Goal: Check status: Check status

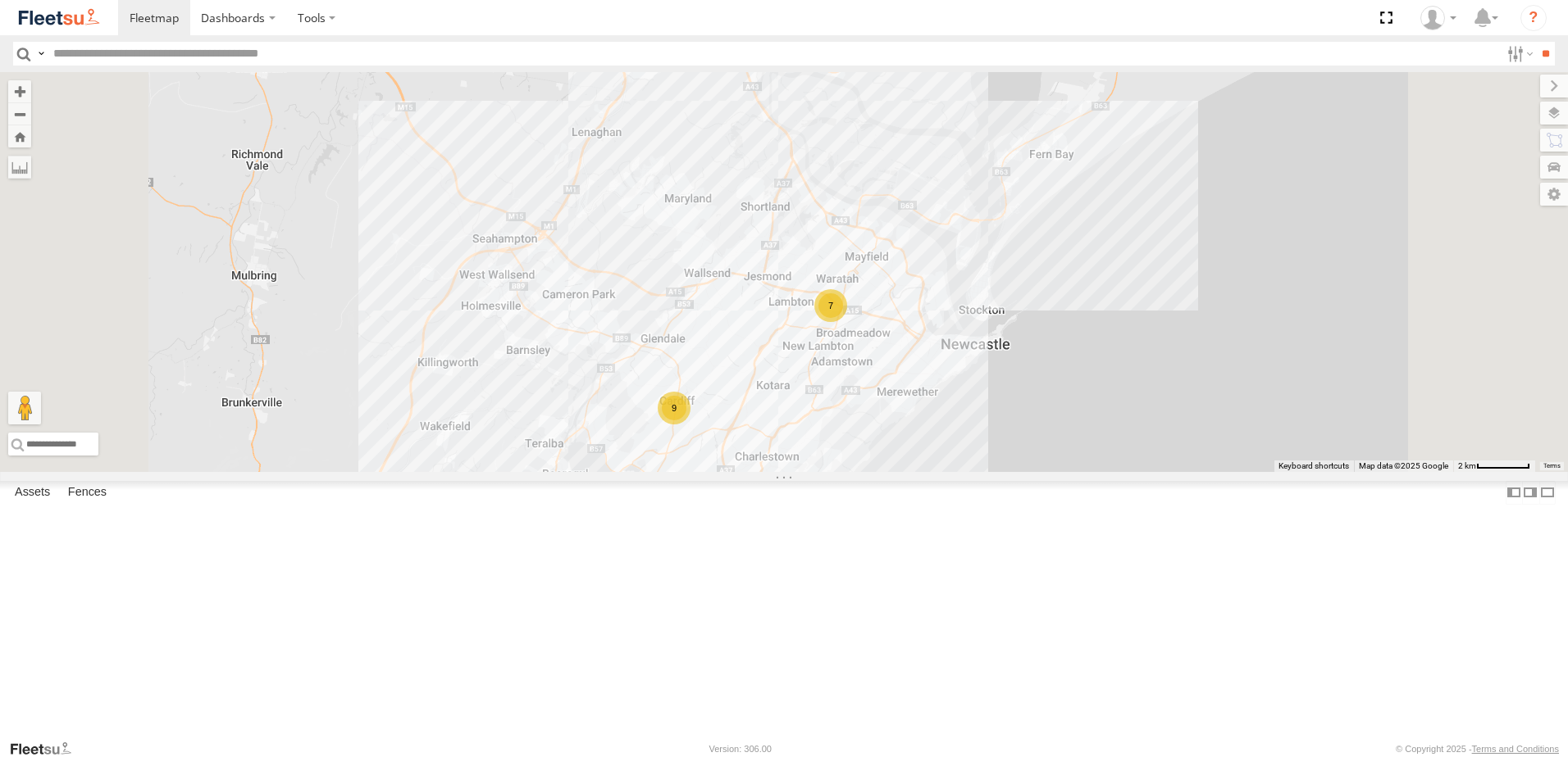
drag, startPoint x: 859, startPoint y: 270, endPoint x: 878, endPoint y: 310, distance: 44.3
click at [878, 310] on div "B4 Timber Truck C3 Timber Truck 10 7 9" at bounding box center [784, 272] width 1568 height 400
click at [638, 25] on div "10" at bounding box center [621, 8] width 33 height 33
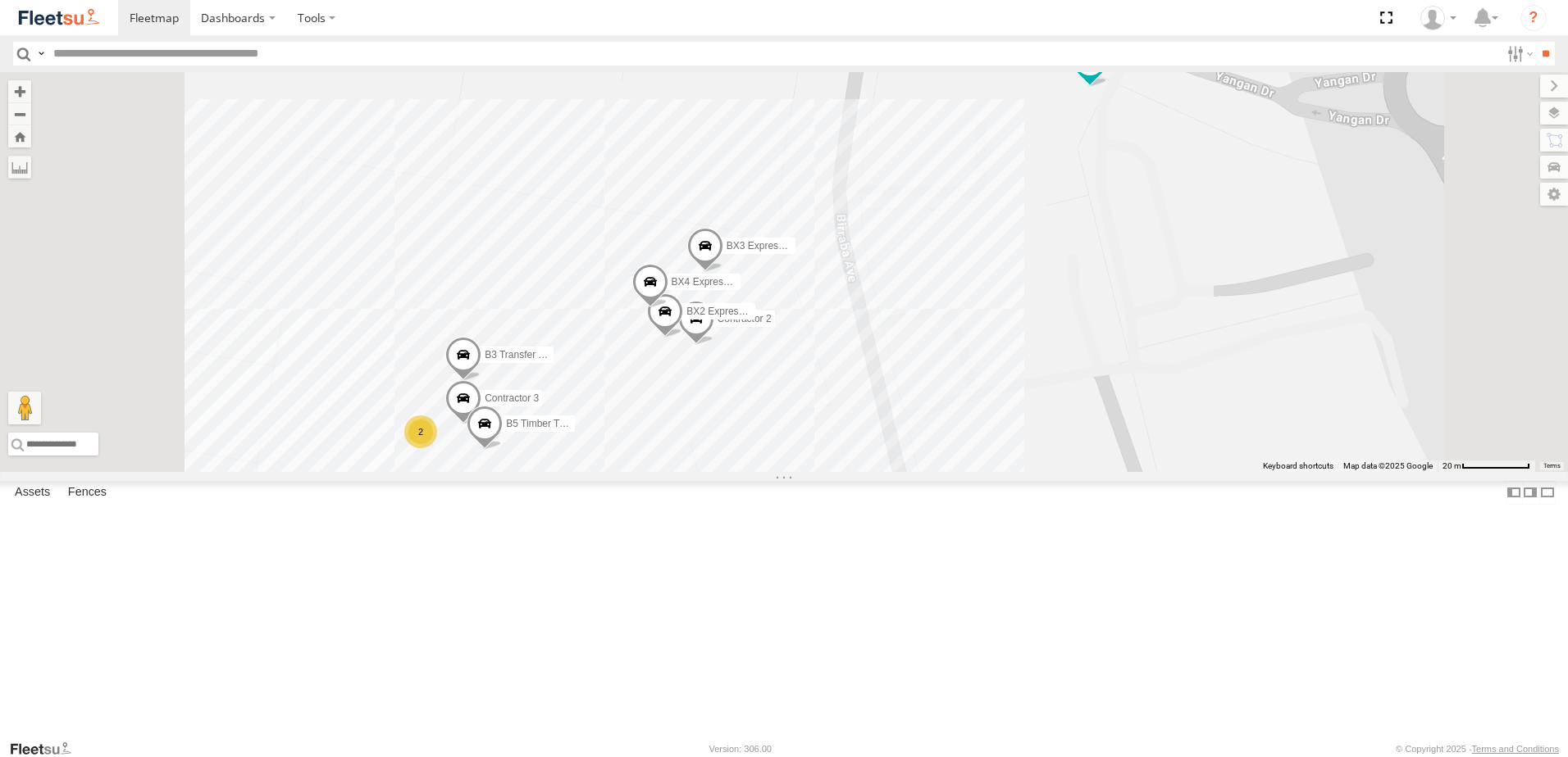
click at [437, 448] on div "2" at bounding box center [420, 431] width 33 height 33
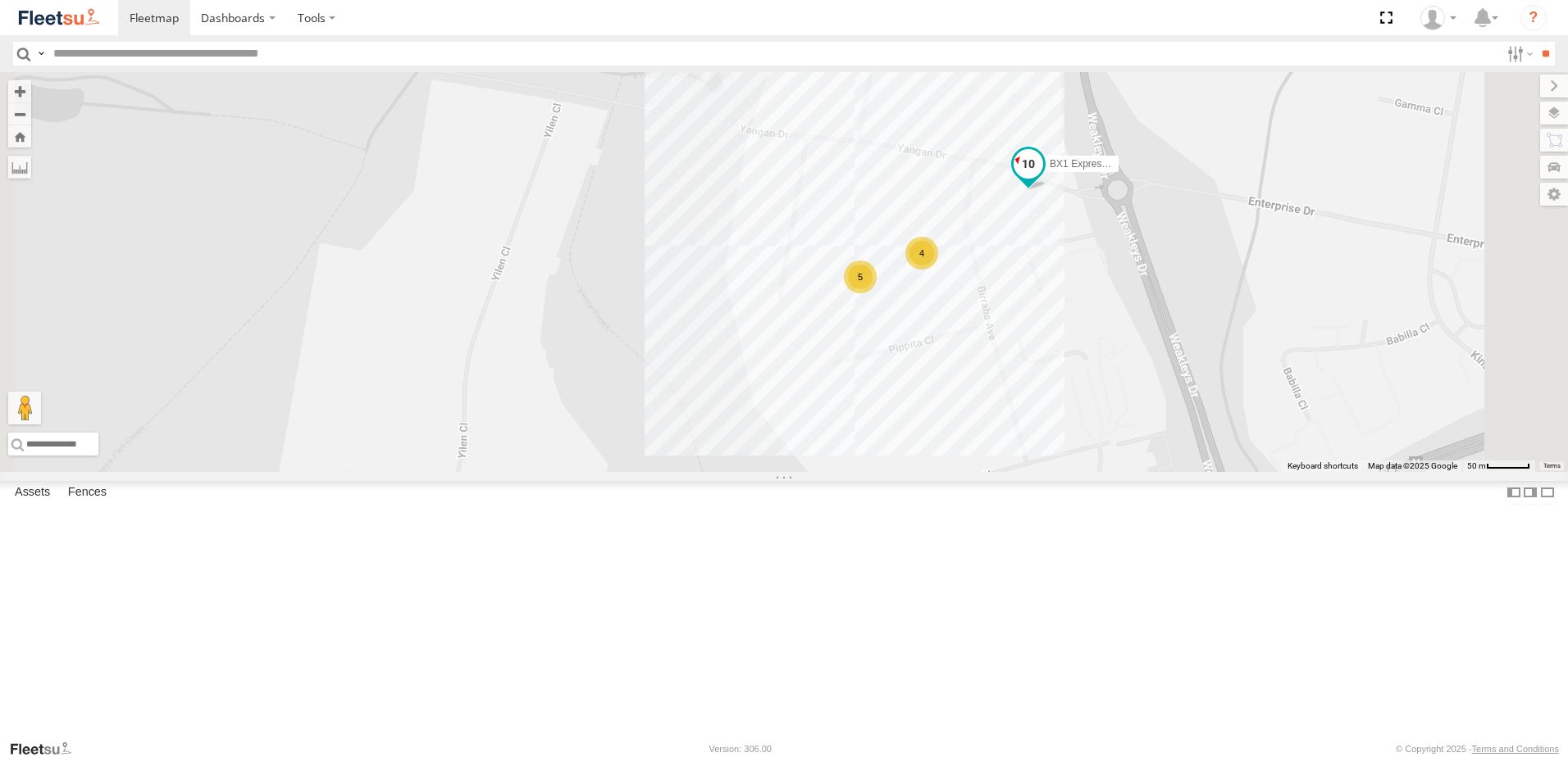
click at [1043, 179] on span at bounding box center [1028, 165] width 30 height 30
click at [1126, 172] on label at bounding box center [1110, 166] width 32 height 11
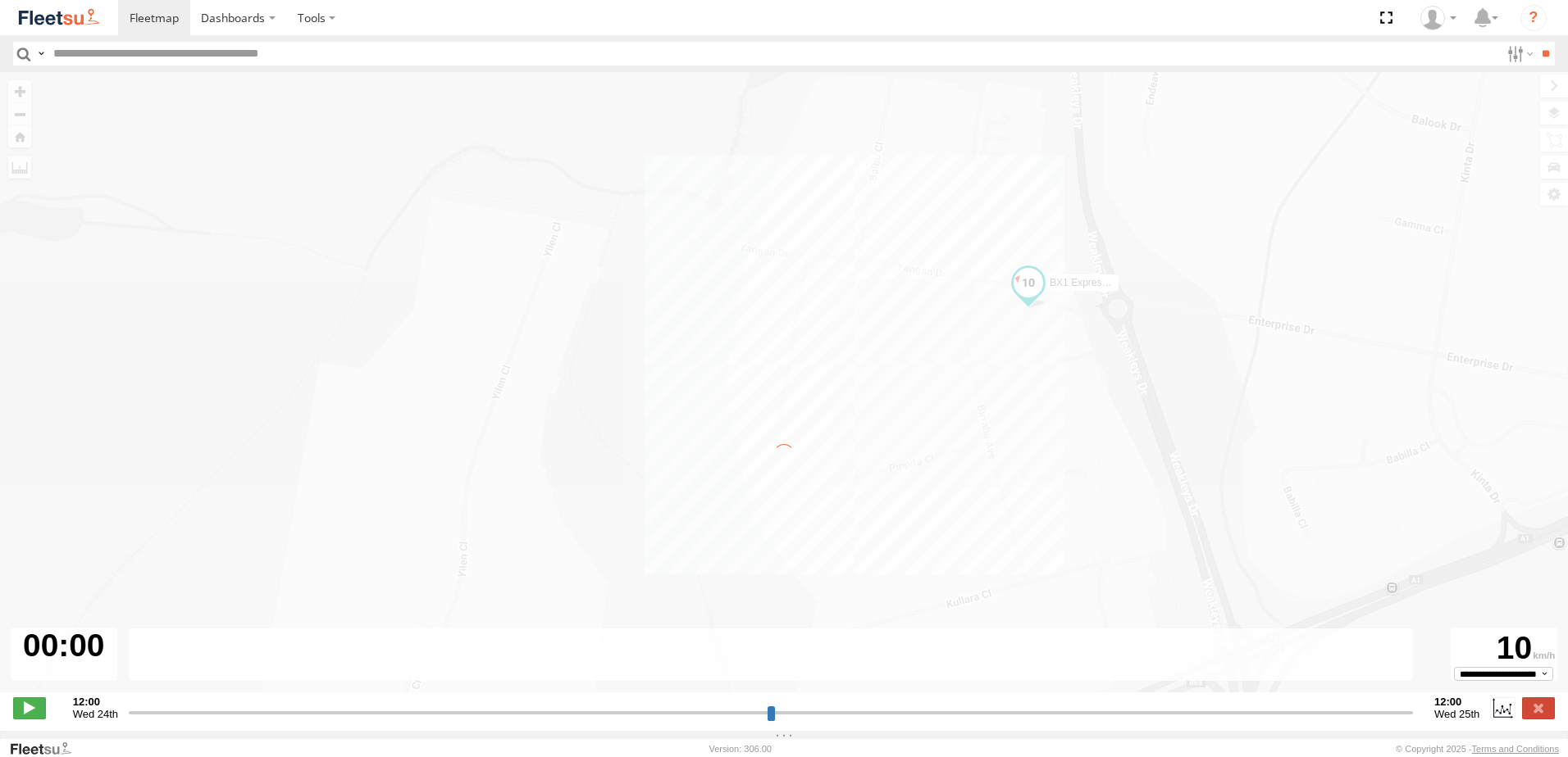
type input "**********"
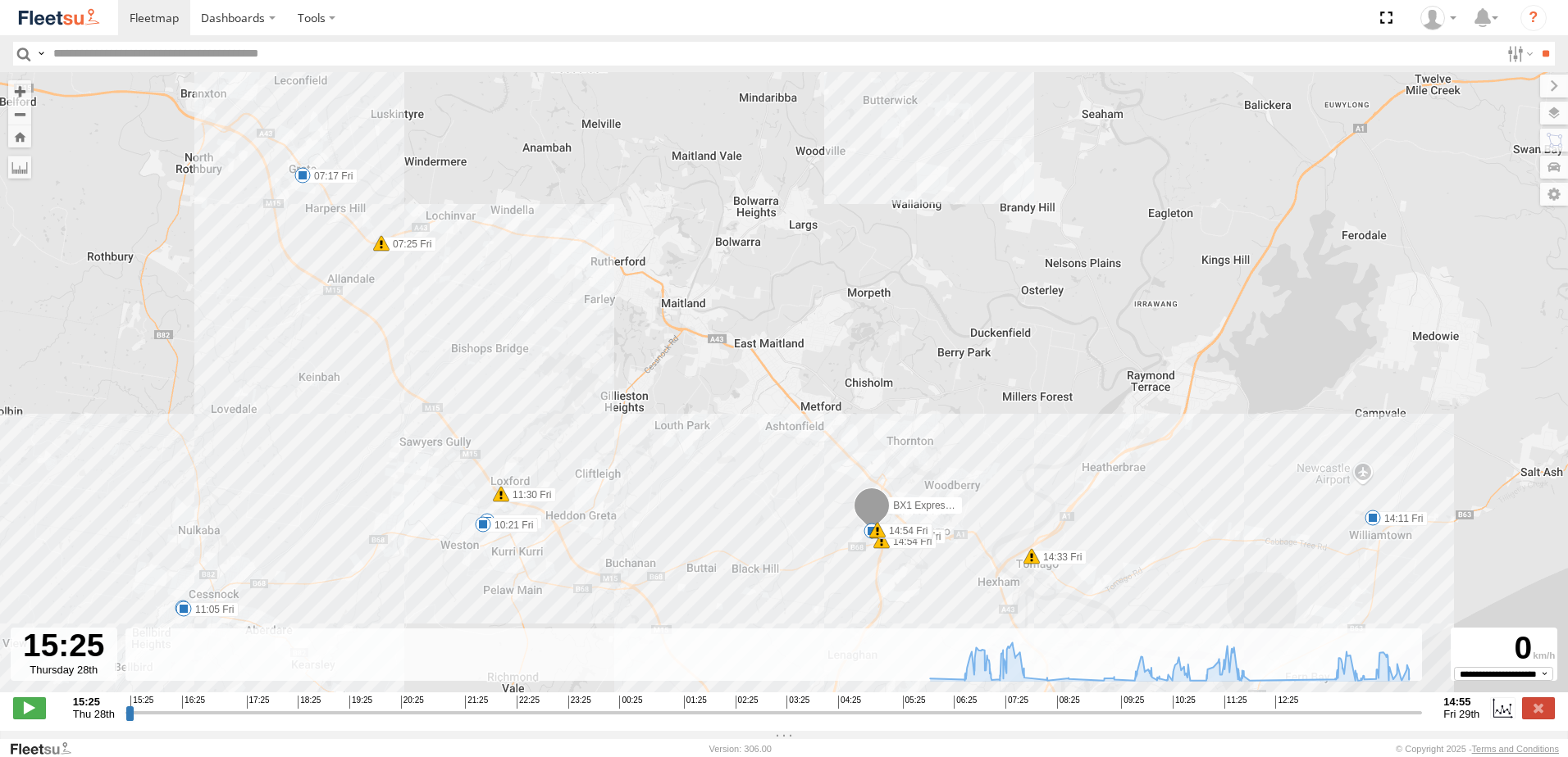
click at [1025, 561] on span at bounding box center [1032, 556] width 17 height 17
click at [1025, 544] on div "[PERSON_NAME] 14:33 [DATE] North West 44 814 Tomago Rd Tomago,NSW" at bounding box center [1031, 495] width 247 height 98
click at [870, 539] on span at bounding box center [878, 530] width 17 height 17
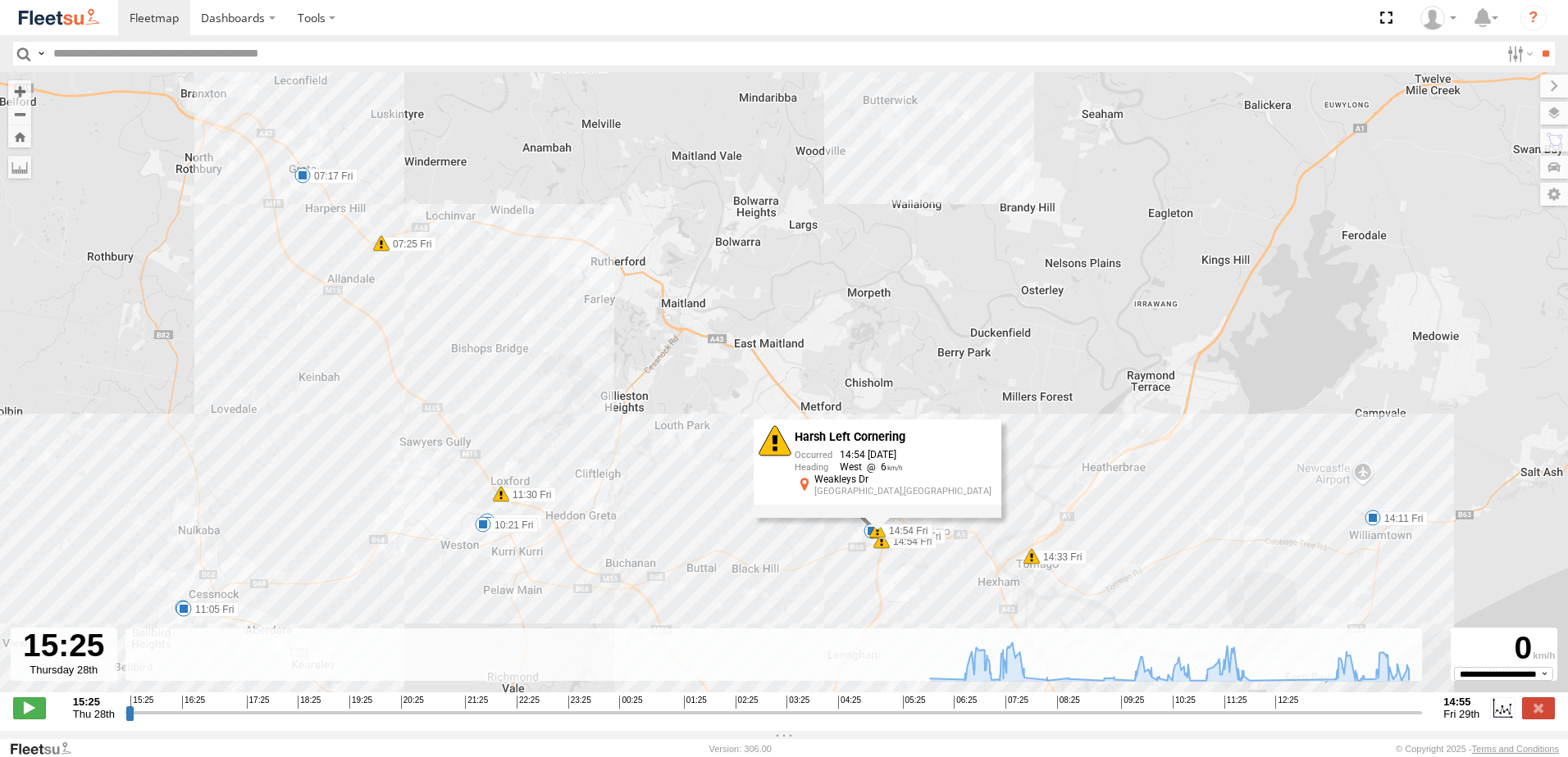
click at [883, 554] on div "BX1 Express Ute 07:17 Fri 07:25 Fri 10:14 Fri 10:21 Fri 10:58 Fri 11:05 Fri 11:…" at bounding box center [784, 390] width 1568 height 638
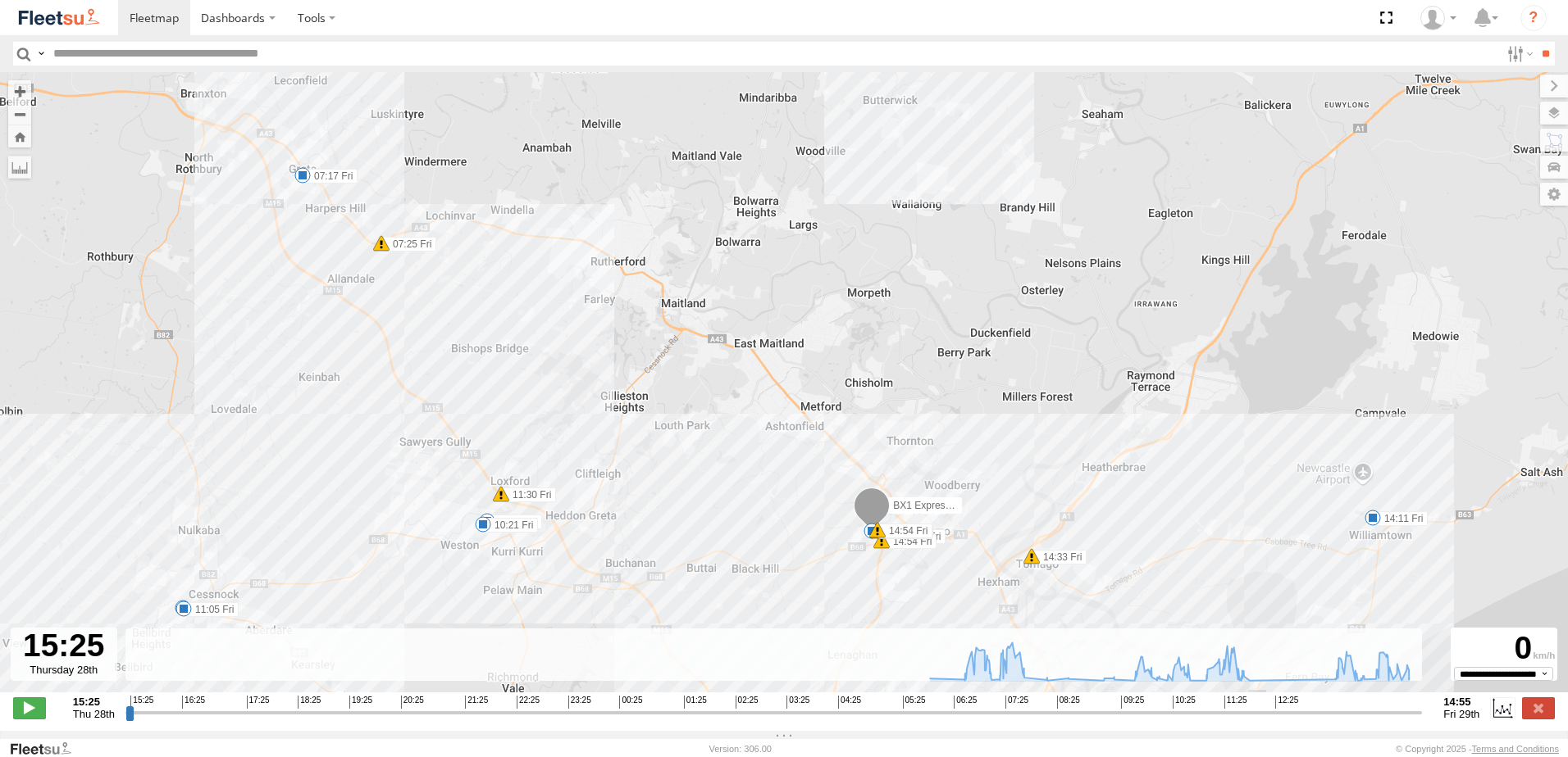
click at [883, 554] on div "BX1 Express Ute 07:17 Fri 07:25 Fri 10:14 Fri 10:21 Fri 10:58 Fri 11:05 Fri 11:…" at bounding box center [784, 390] width 1568 height 638
